Goal: Information Seeking & Learning: Learn about a topic

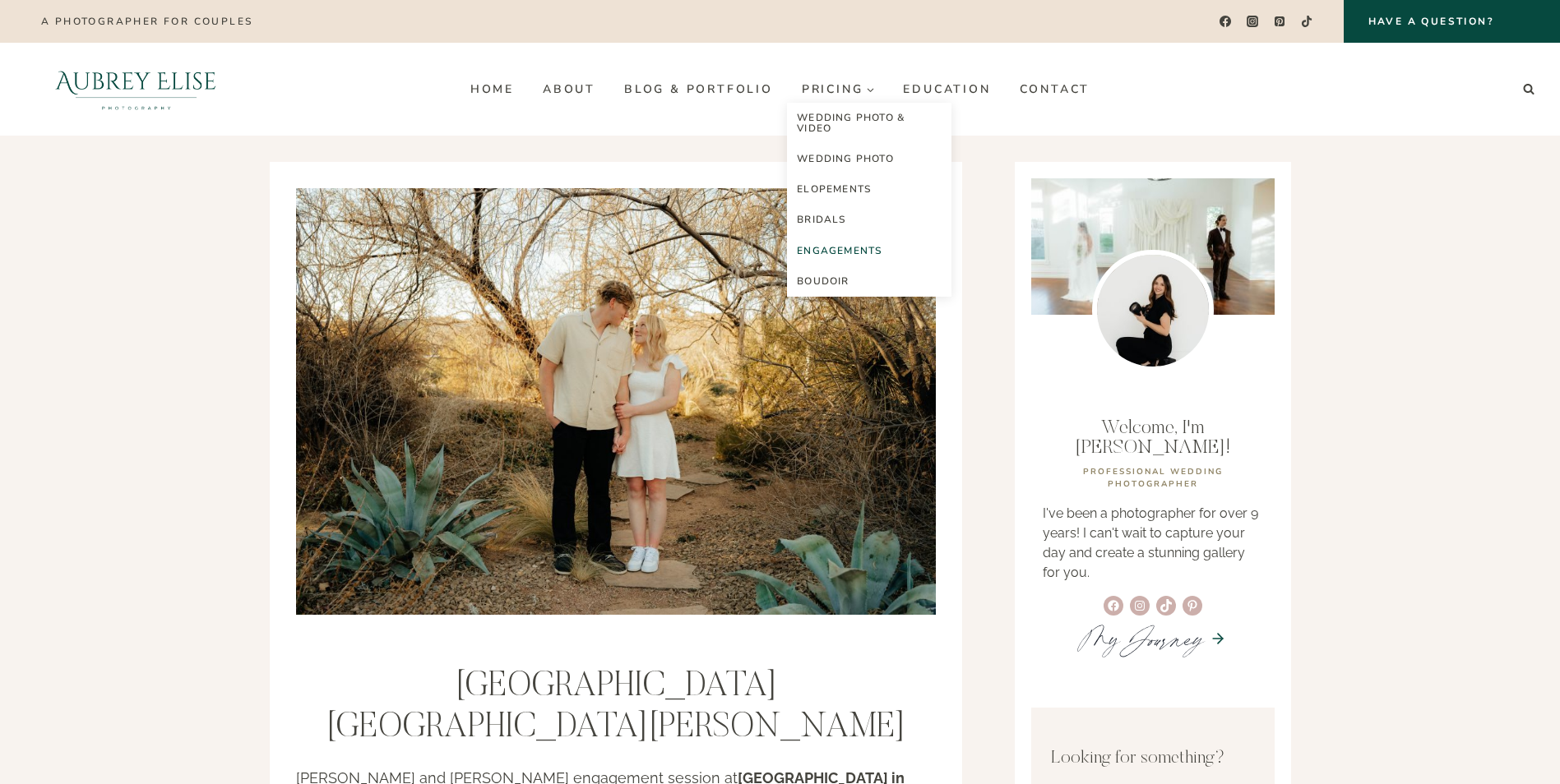
click at [864, 254] on link "Engagements" at bounding box center [869, 251] width 164 height 31
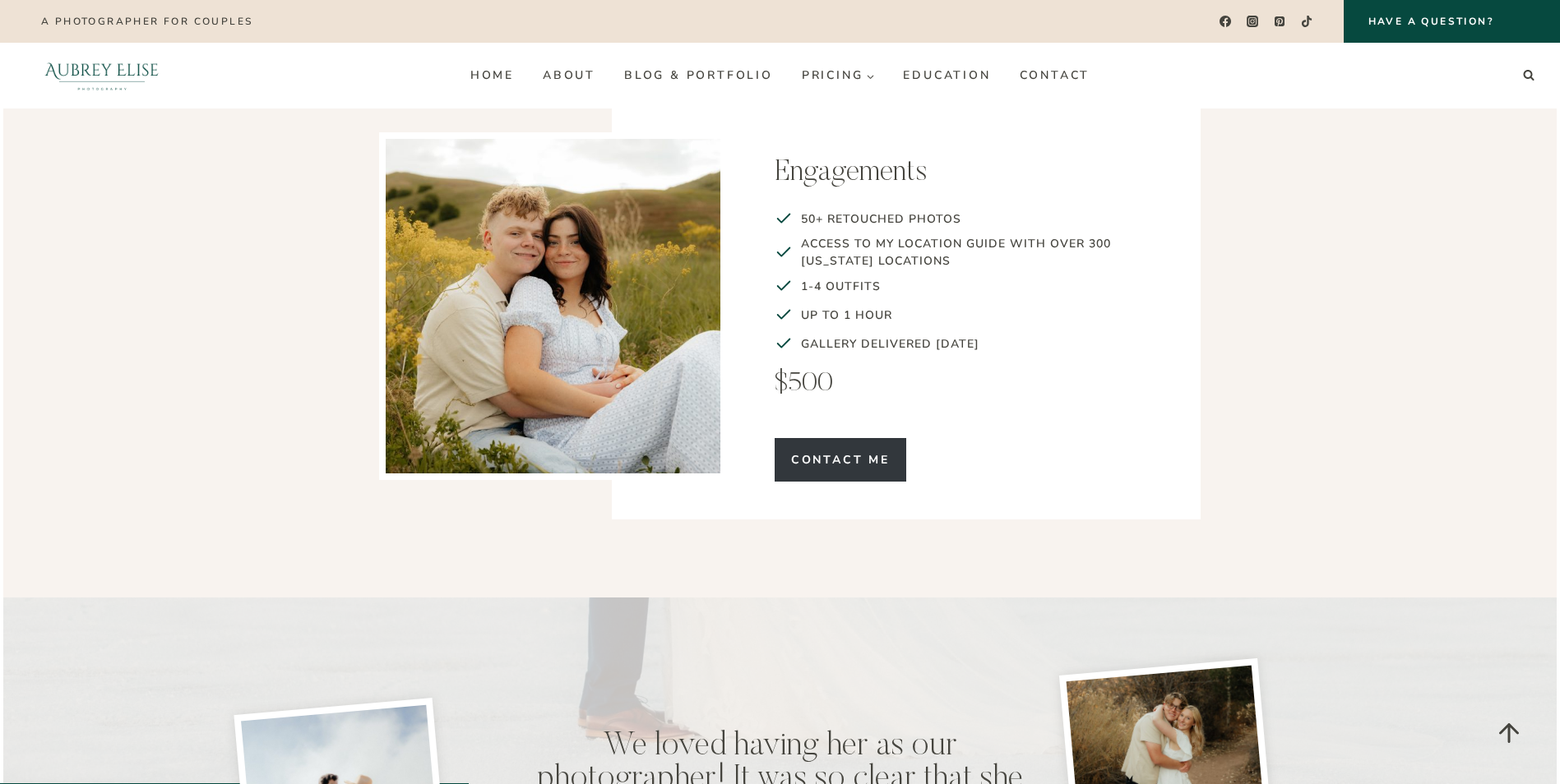
scroll to position [2055, 0]
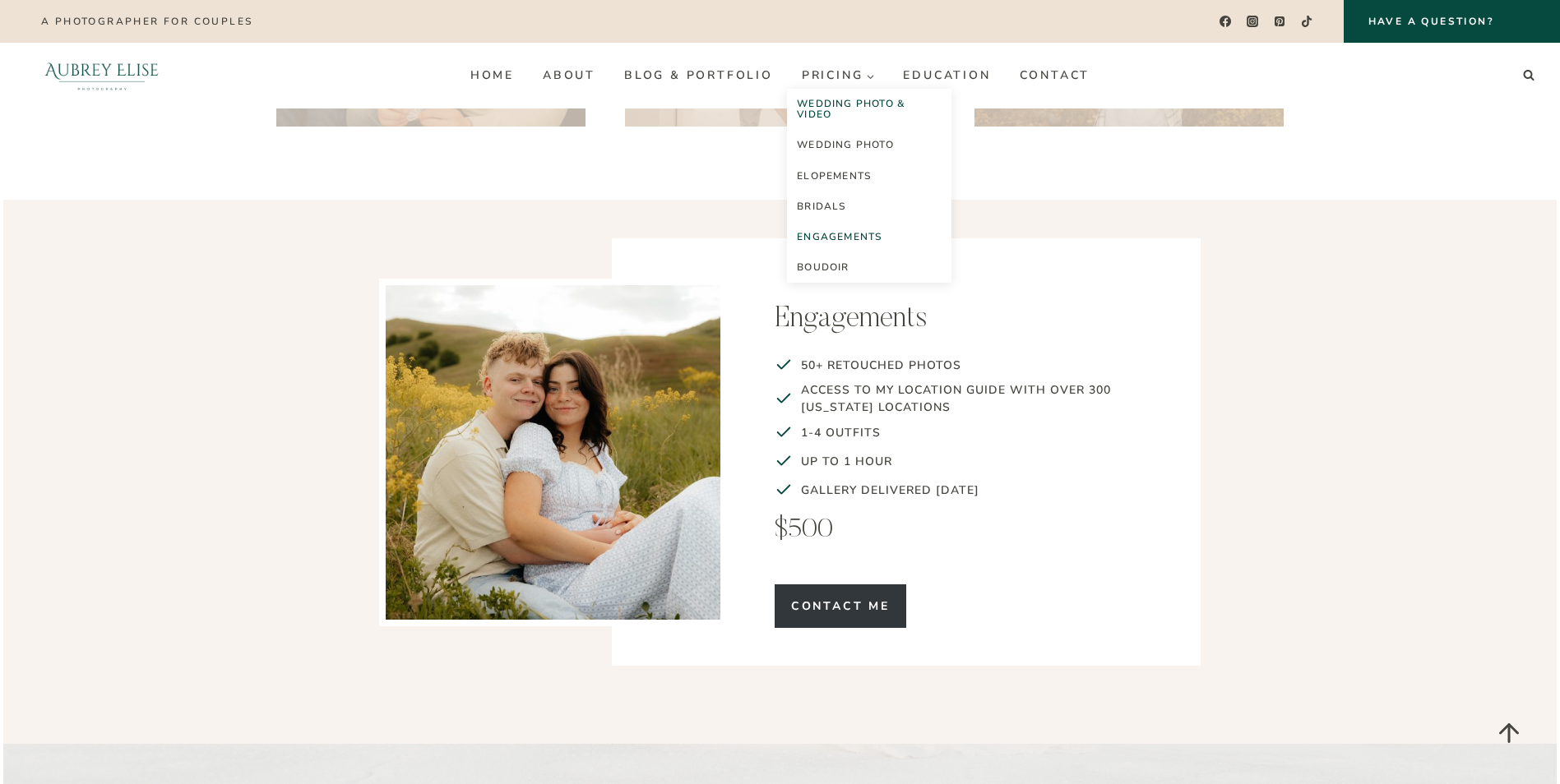
click at [896, 102] on link "Wedding Photo & Video" at bounding box center [869, 109] width 164 height 41
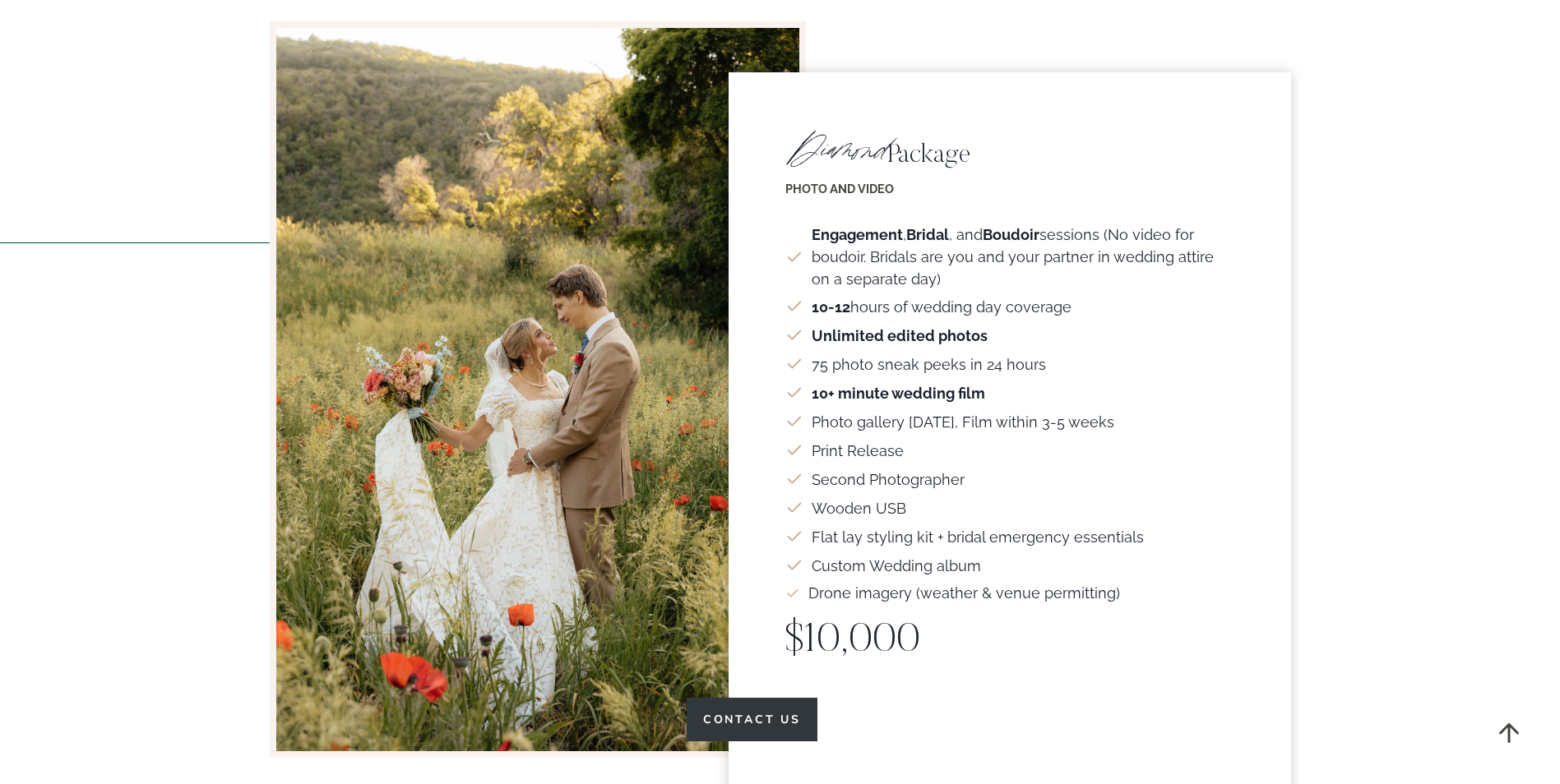
scroll to position [3207, 0]
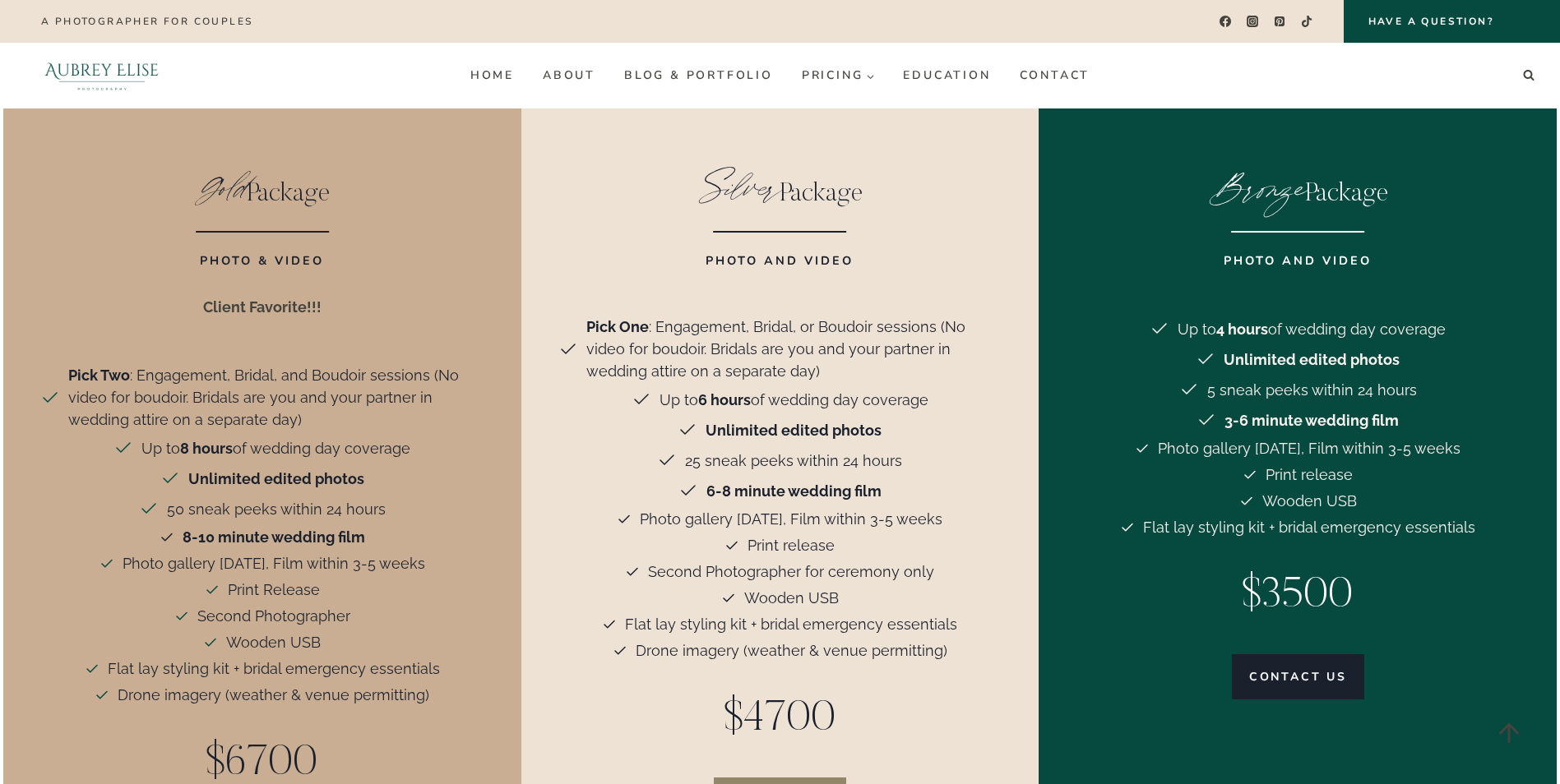
scroll to position [4248, 0]
